Goal: Manage account settings

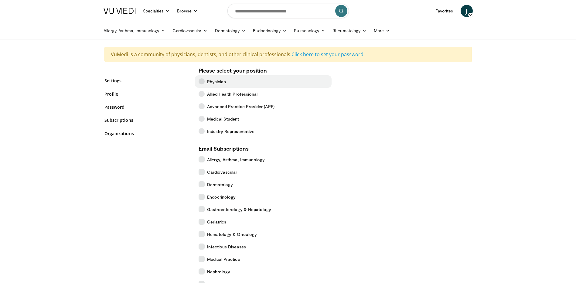
click at [218, 80] on span "Physician" at bounding box center [216, 81] width 19 height 6
click at [218, 81] on span "Physician" at bounding box center [216, 81] width 19 height 6
click at [200, 81] on icon at bounding box center [202, 81] width 6 height 6
click at [201, 80] on icon at bounding box center [202, 81] width 6 height 6
